Goal: Information Seeking & Learning: Learn about a topic

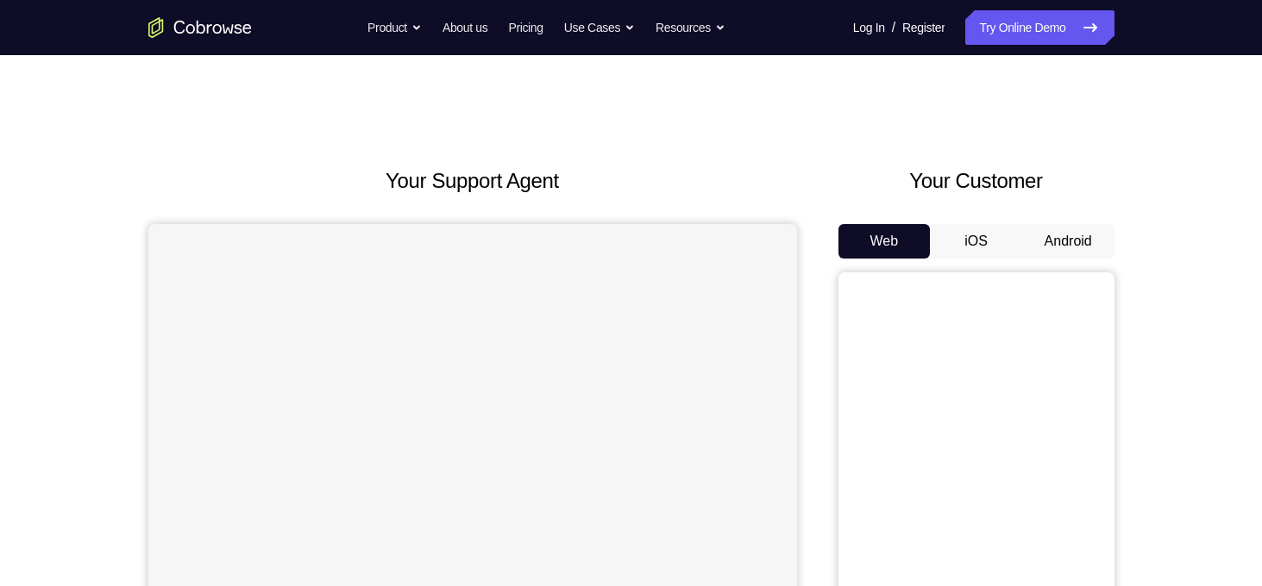
click at [1068, 249] on button "Android" at bounding box center [1068, 241] width 92 height 34
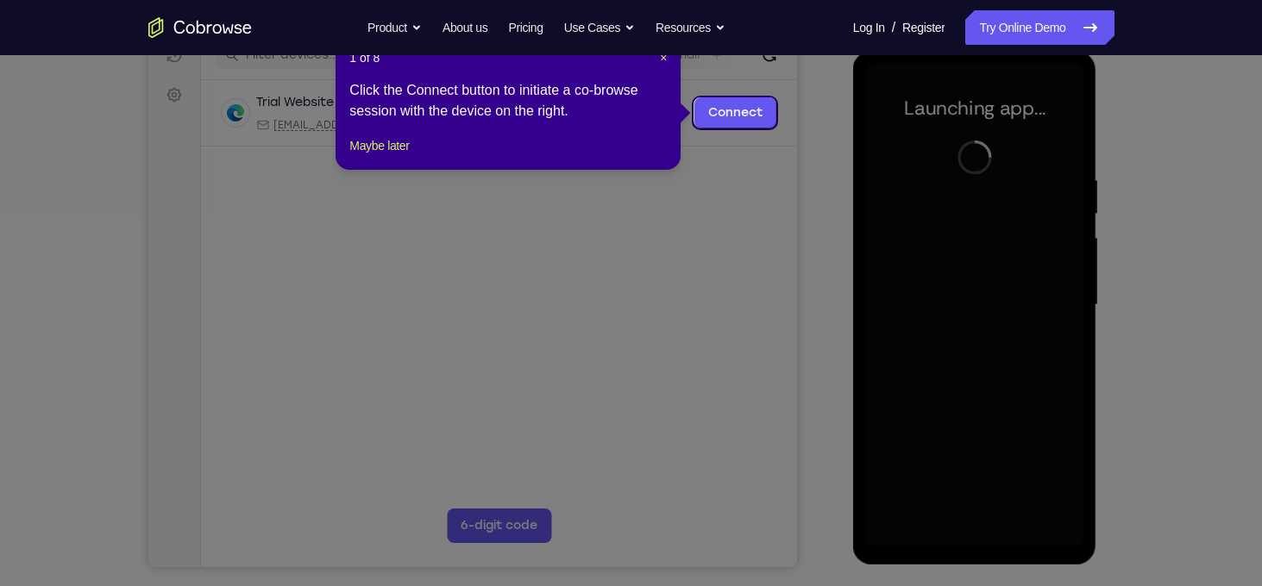
click at [720, 224] on icon at bounding box center [637, 293] width 1275 height 586
click at [662, 60] on span "×" at bounding box center [663, 58] width 7 height 14
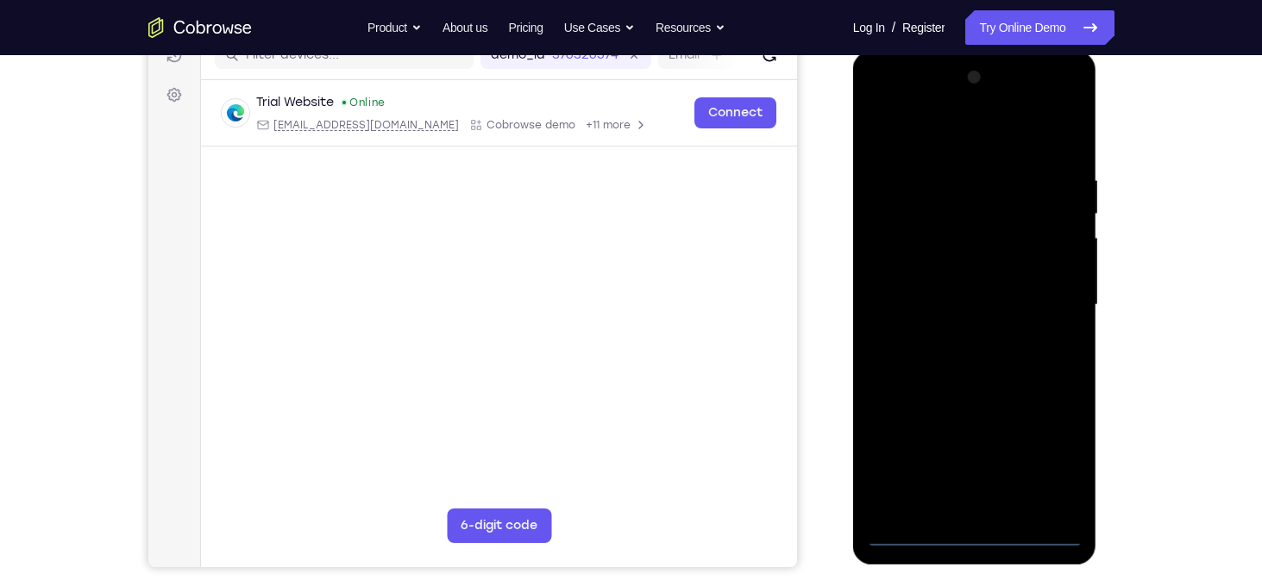
click at [963, 532] on div at bounding box center [974, 305] width 217 height 483
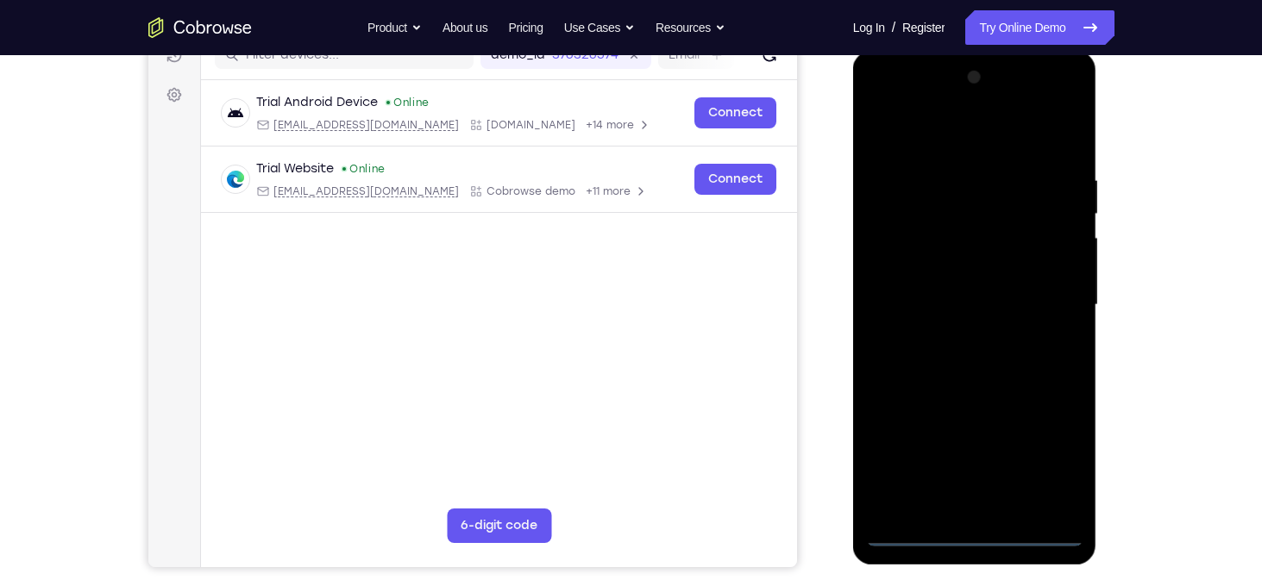
click at [1053, 456] on div at bounding box center [974, 305] width 217 height 483
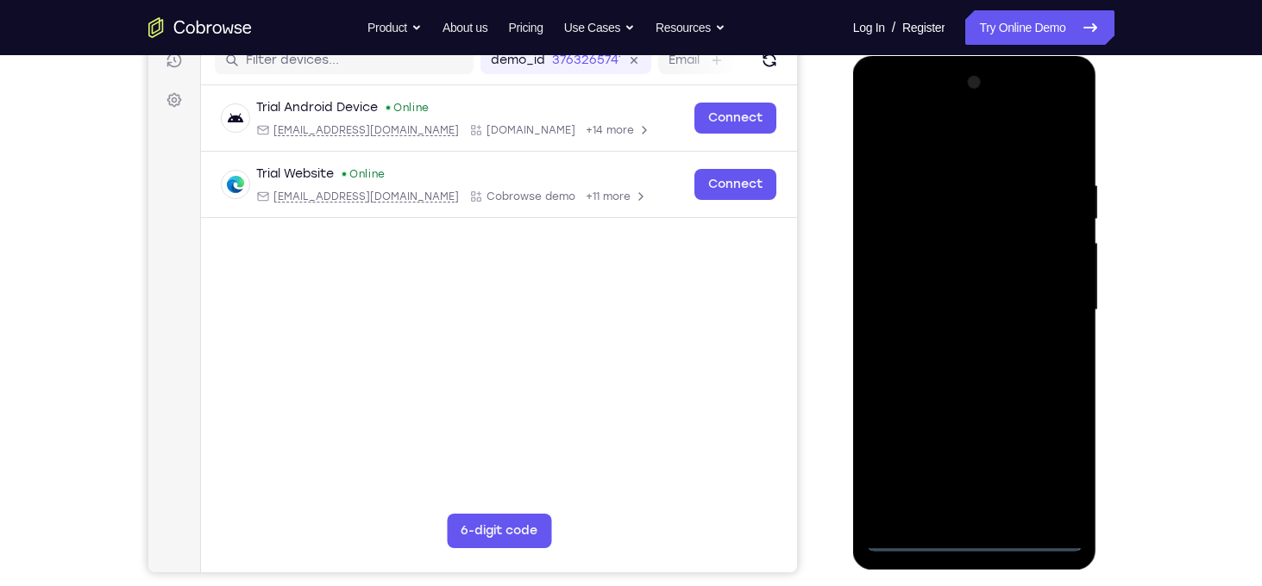
click at [959, 149] on div at bounding box center [974, 310] width 217 height 483
click at [1044, 301] on div at bounding box center [974, 310] width 217 height 483
click at [956, 343] on div at bounding box center [974, 310] width 217 height 483
click at [916, 300] on div at bounding box center [974, 310] width 217 height 483
click at [929, 238] on div at bounding box center [974, 310] width 217 height 483
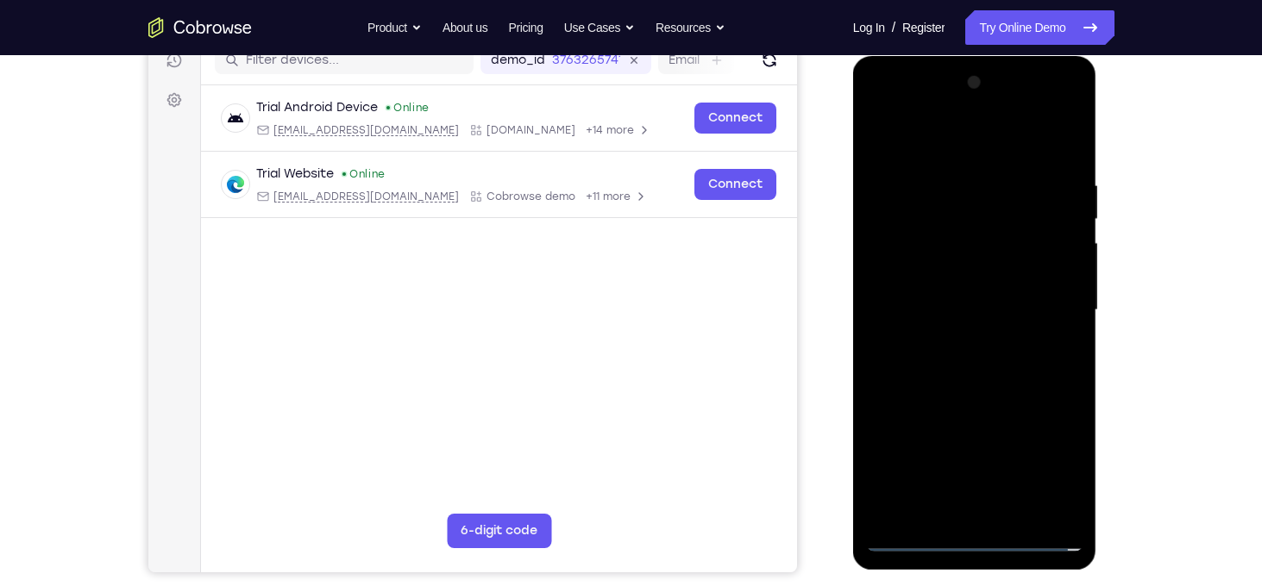
click at [931, 277] on div at bounding box center [974, 310] width 217 height 483
click at [943, 308] on div at bounding box center [974, 310] width 217 height 483
click at [1063, 160] on div at bounding box center [974, 310] width 217 height 483
drag, startPoint x: 971, startPoint y: 134, endPoint x: 1036, endPoint y: 66, distance: 93.3
click at [1036, 66] on div at bounding box center [975, 313] width 244 height 514
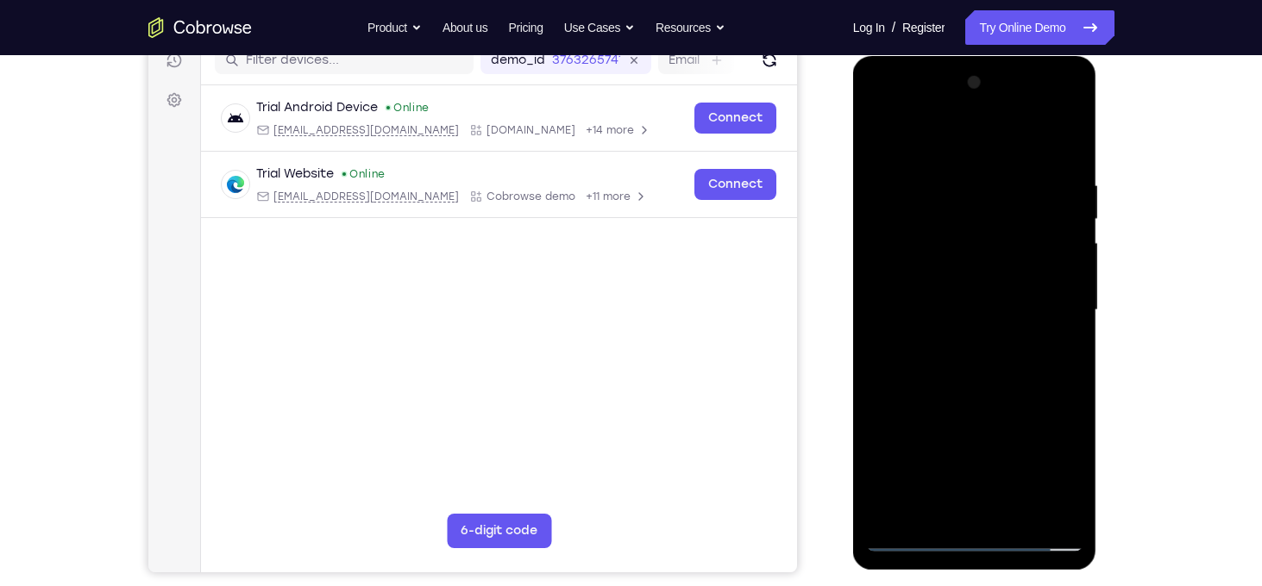
drag, startPoint x: 955, startPoint y: 390, endPoint x: 1032, endPoint y: 253, distance: 157.6
click at [1032, 253] on div at bounding box center [974, 310] width 217 height 483
drag, startPoint x: 923, startPoint y: 412, endPoint x: 1011, endPoint y: 267, distance: 169.5
click at [1011, 267] on div at bounding box center [974, 310] width 217 height 483
click at [1067, 232] on div at bounding box center [974, 310] width 217 height 483
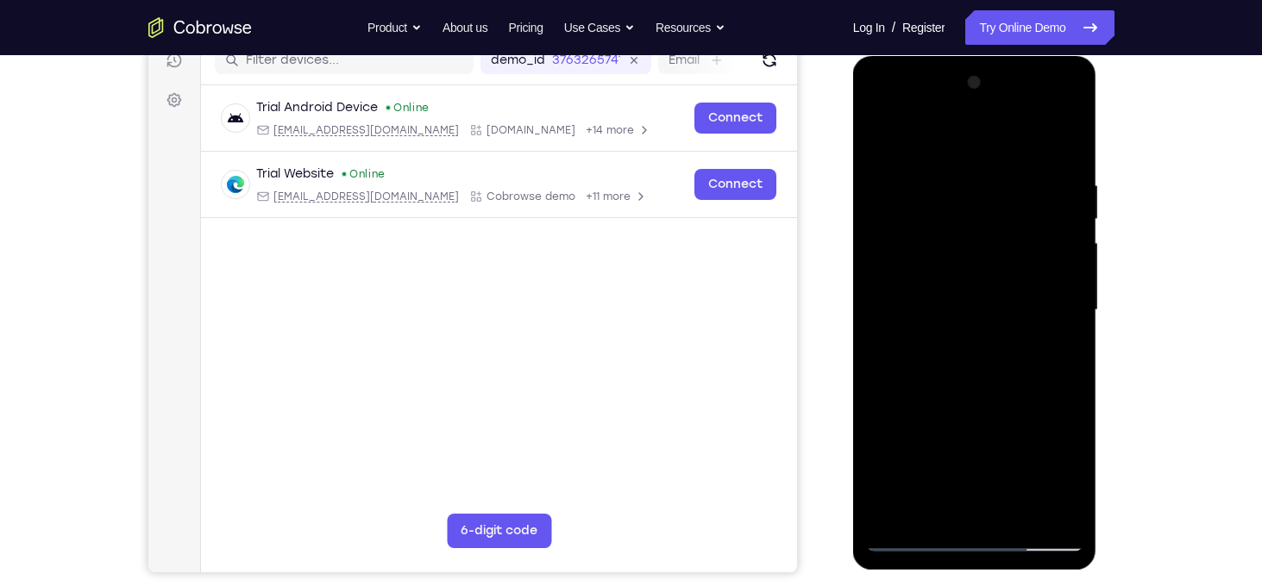
click at [1071, 298] on div at bounding box center [974, 310] width 217 height 483
click at [1071, 296] on div at bounding box center [974, 310] width 217 height 483
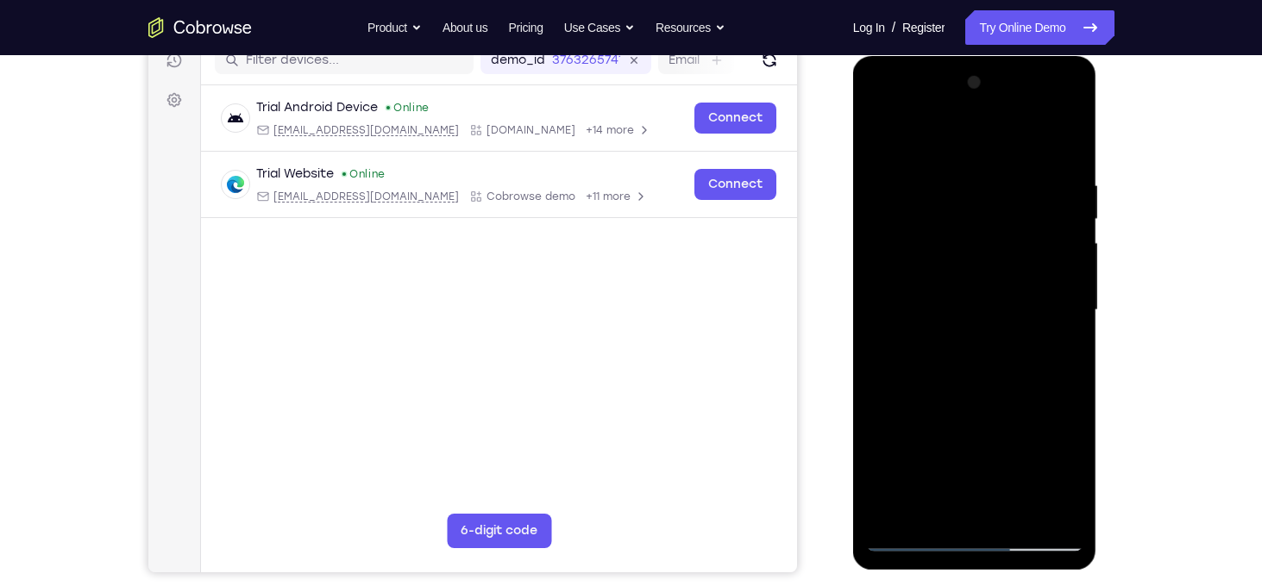
click at [1071, 296] on div at bounding box center [974, 310] width 217 height 483
drag, startPoint x: 1010, startPoint y: 438, endPoint x: 1016, endPoint y: 298, distance: 140.7
click at [1016, 298] on div at bounding box center [974, 310] width 217 height 483
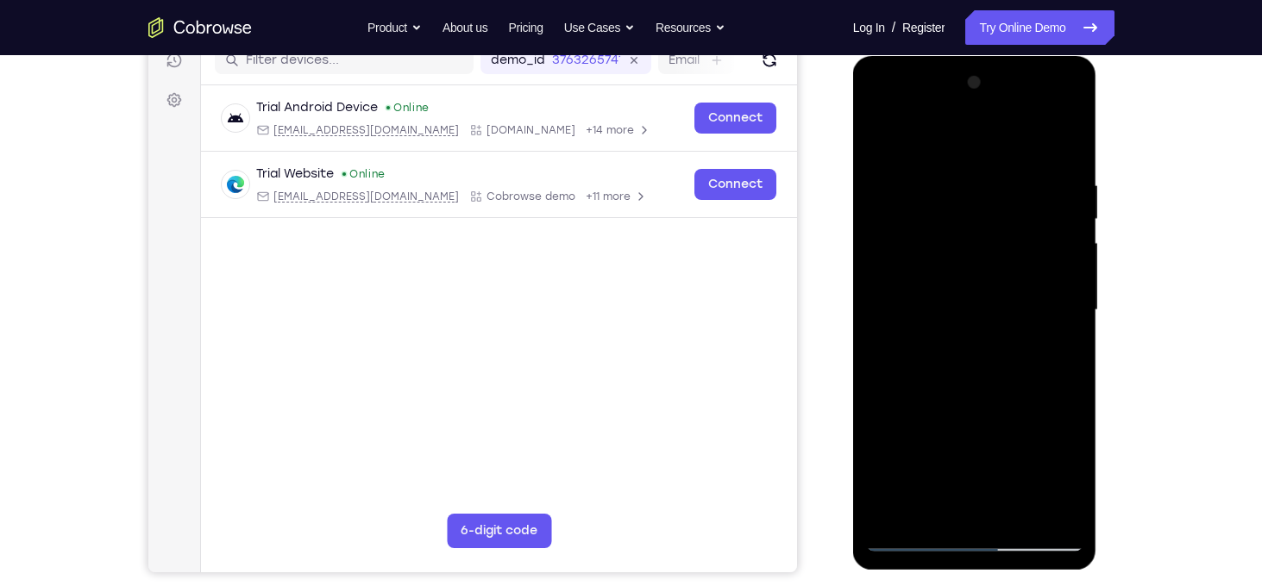
drag, startPoint x: 982, startPoint y: 381, endPoint x: 1004, endPoint y: 275, distance: 108.2
click at [1004, 275] on div at bounding box center [974, 310] width 217 height 483
